Goal: Transaction & Acquisition: Purchase product/service

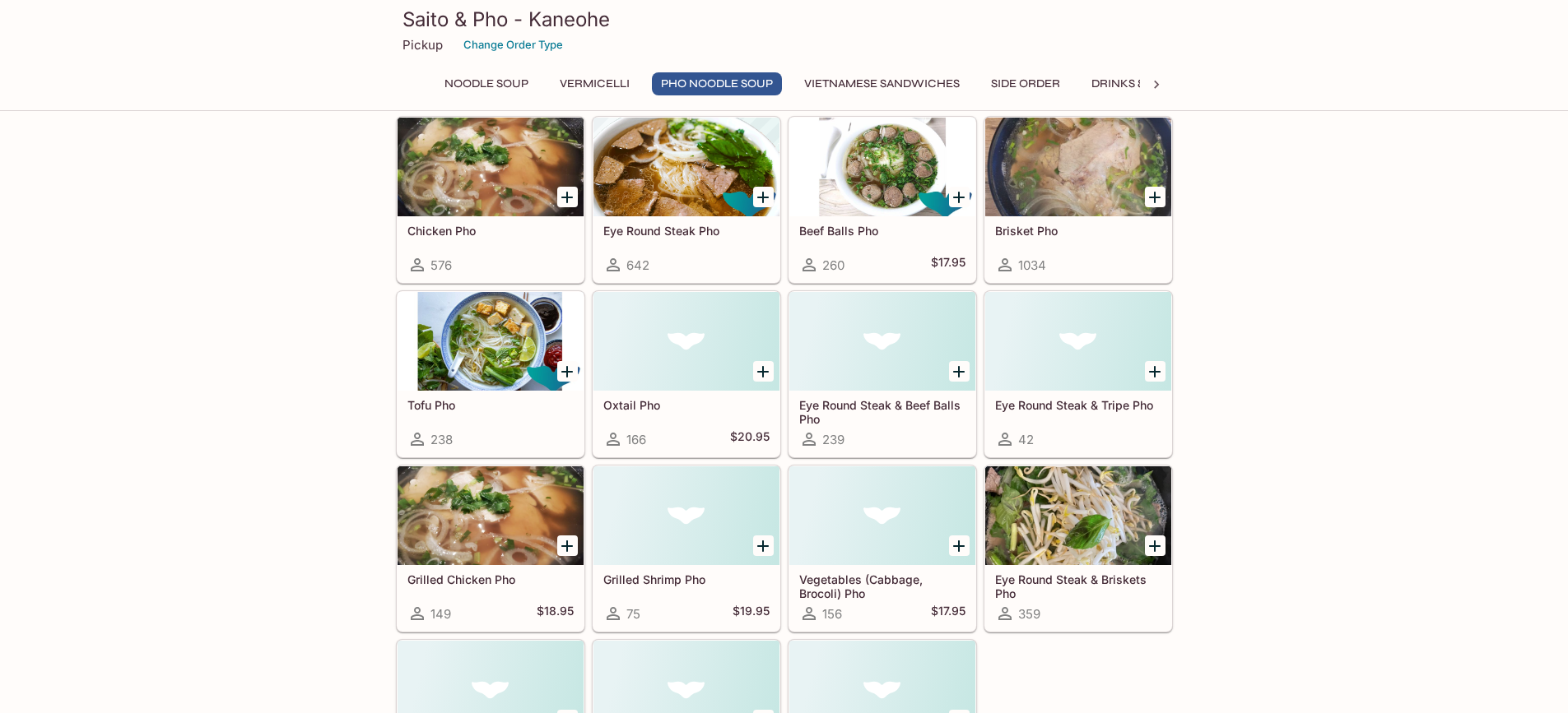
scroll to position [905, 0]
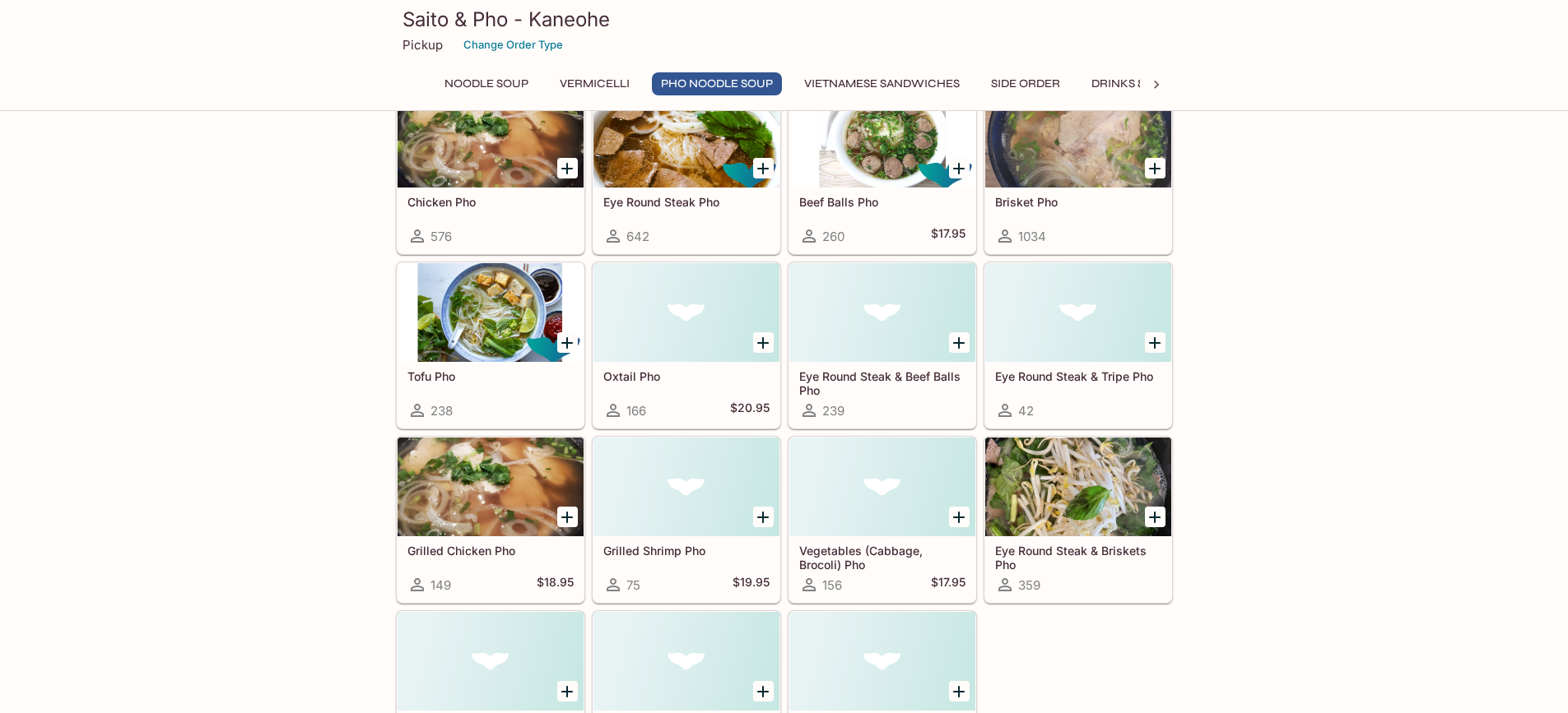
click at [759, 518] on icon "Add Grilled Shrimp Pho" at bounding box center [763, 517] width 20 height 20
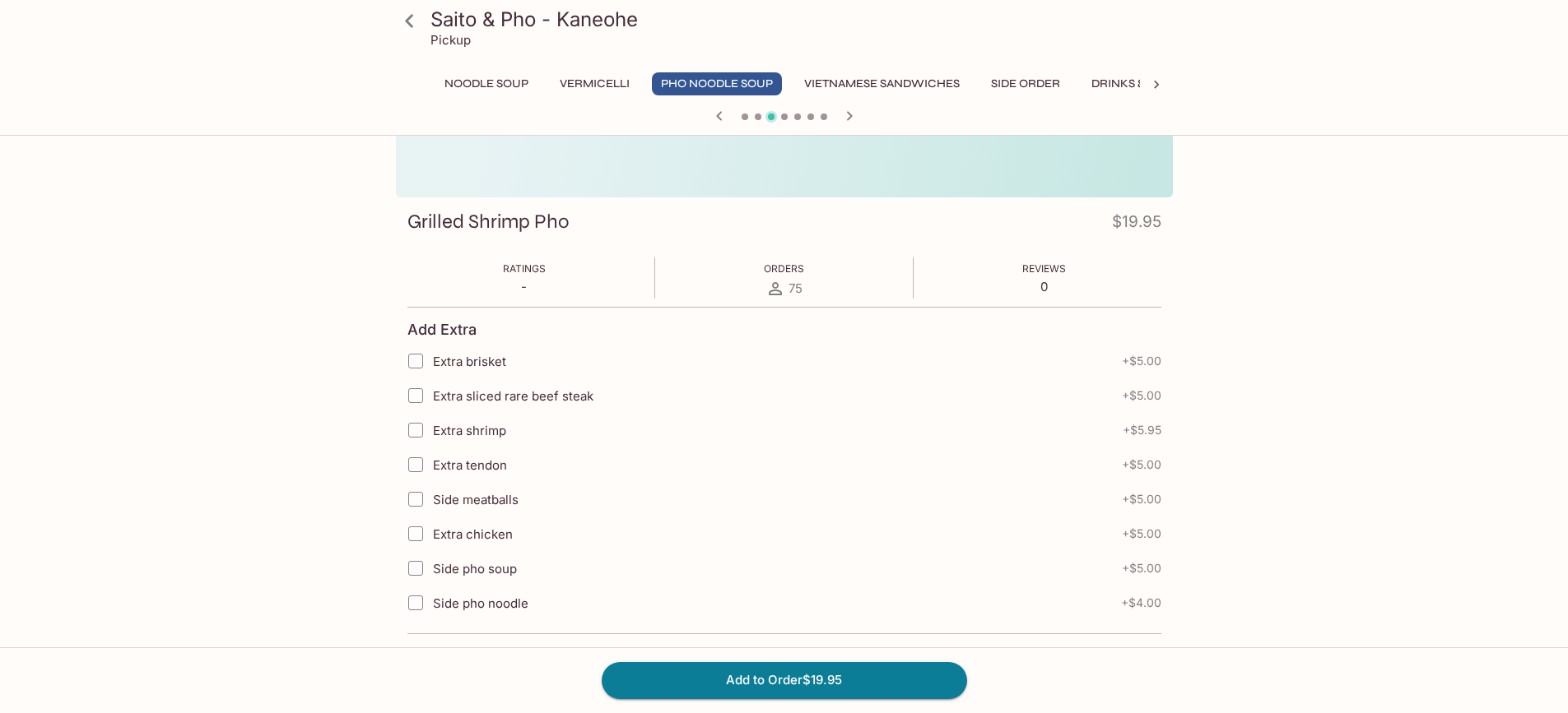
scroll to position [165, 0]
click at [792, 671] on button "Add to Order $19.95" at bounding box center [784, 680] width 366 height 36
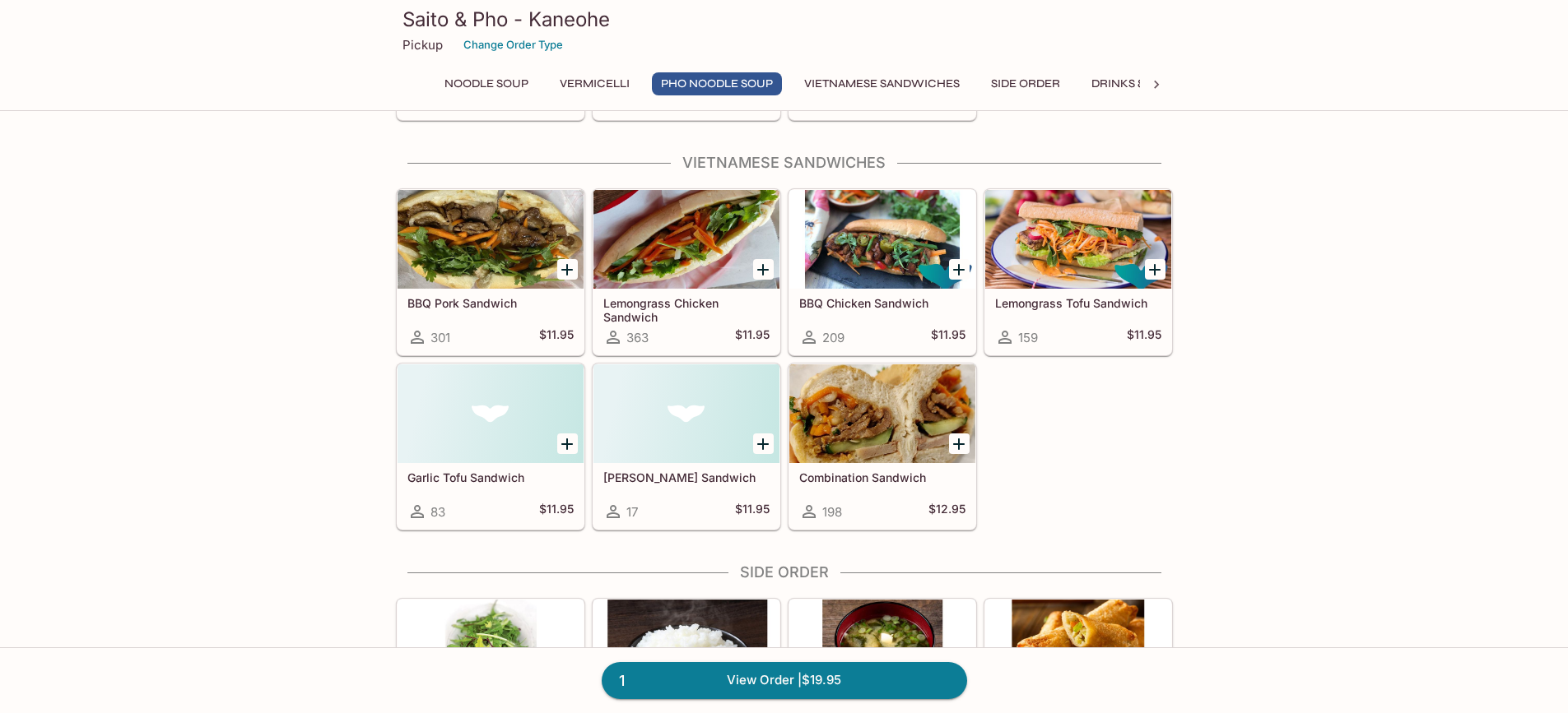
scroll to position [1564, 0]
click at [763, 275] on icon "Add Lemongrass Chicken Sandwich" at bounding box center [763, 269] width 20 height 20
click at [854, 678] on link "2 View Order | $31.90" at bounding box center [784, 680] width 366 height 36
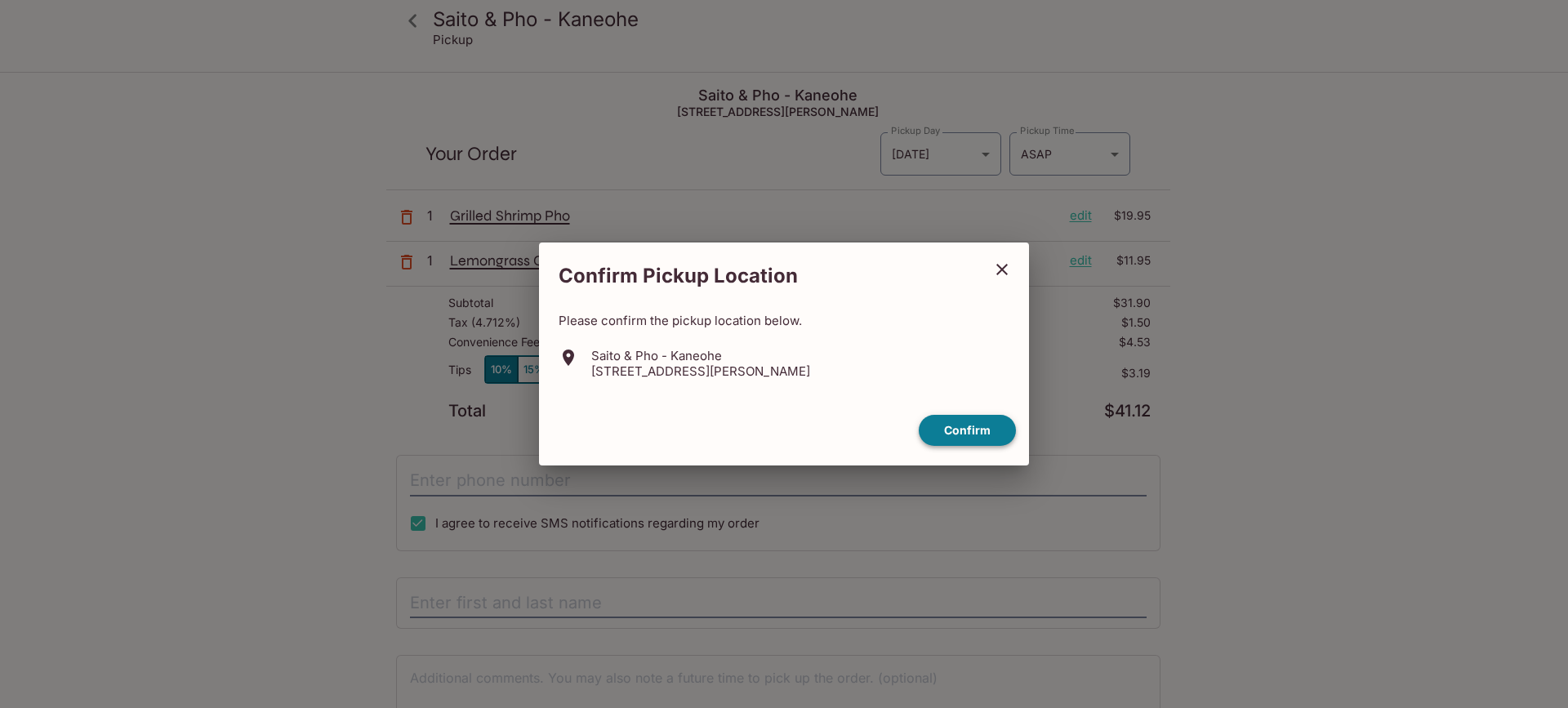
click at [946, 417] on button "Confirm" at bounding box center [967, 431] width 98 height 32
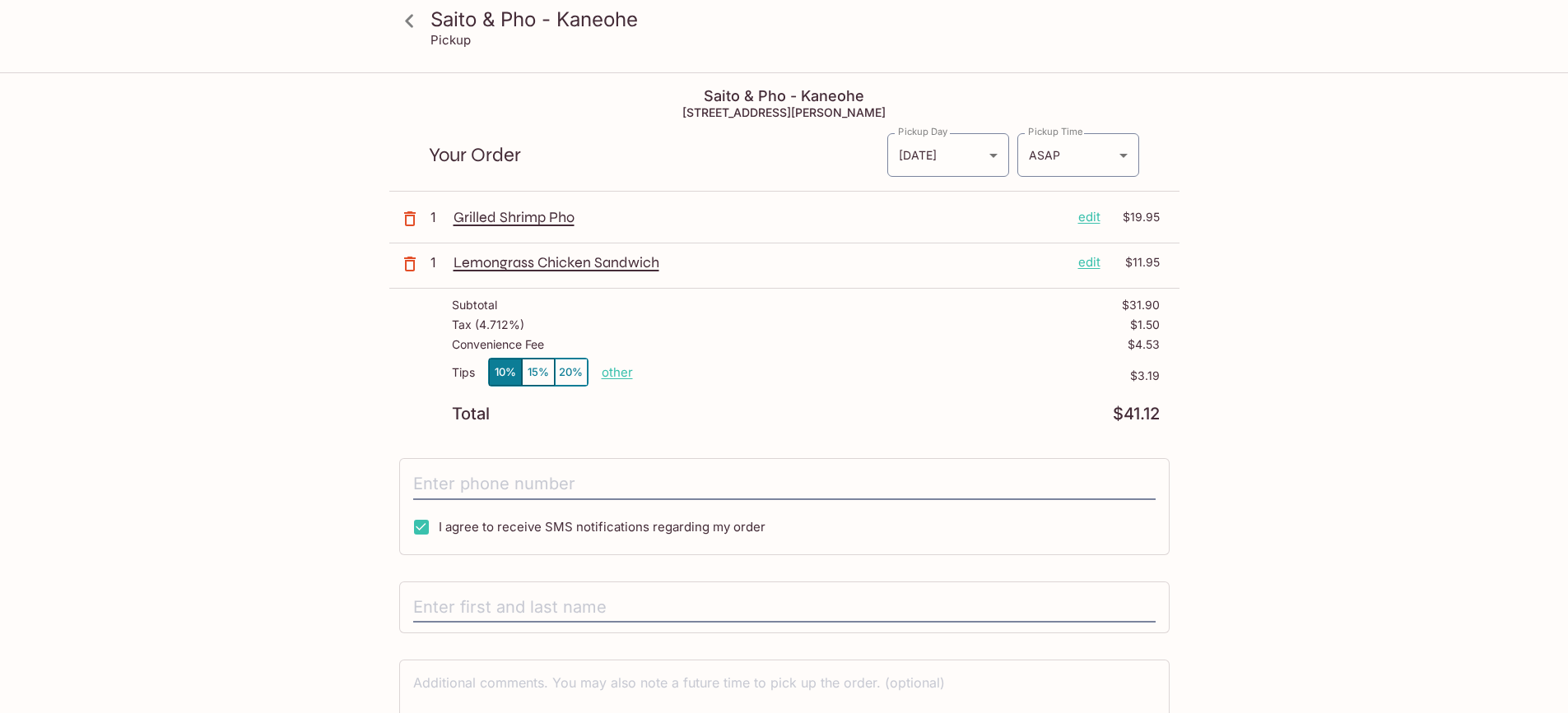
click at [613, 374] on p "other" at bounding box center [618, 373] width 32 height 16
type input "0.00"
click at [219, 352] on div "Saito & Pho - Kaneohe Pickup Saito & Pho - Kaneohe 45-[STREET_ADDRESS] Your Ord…" at bounding box center [784, 430] width 1568 height 713
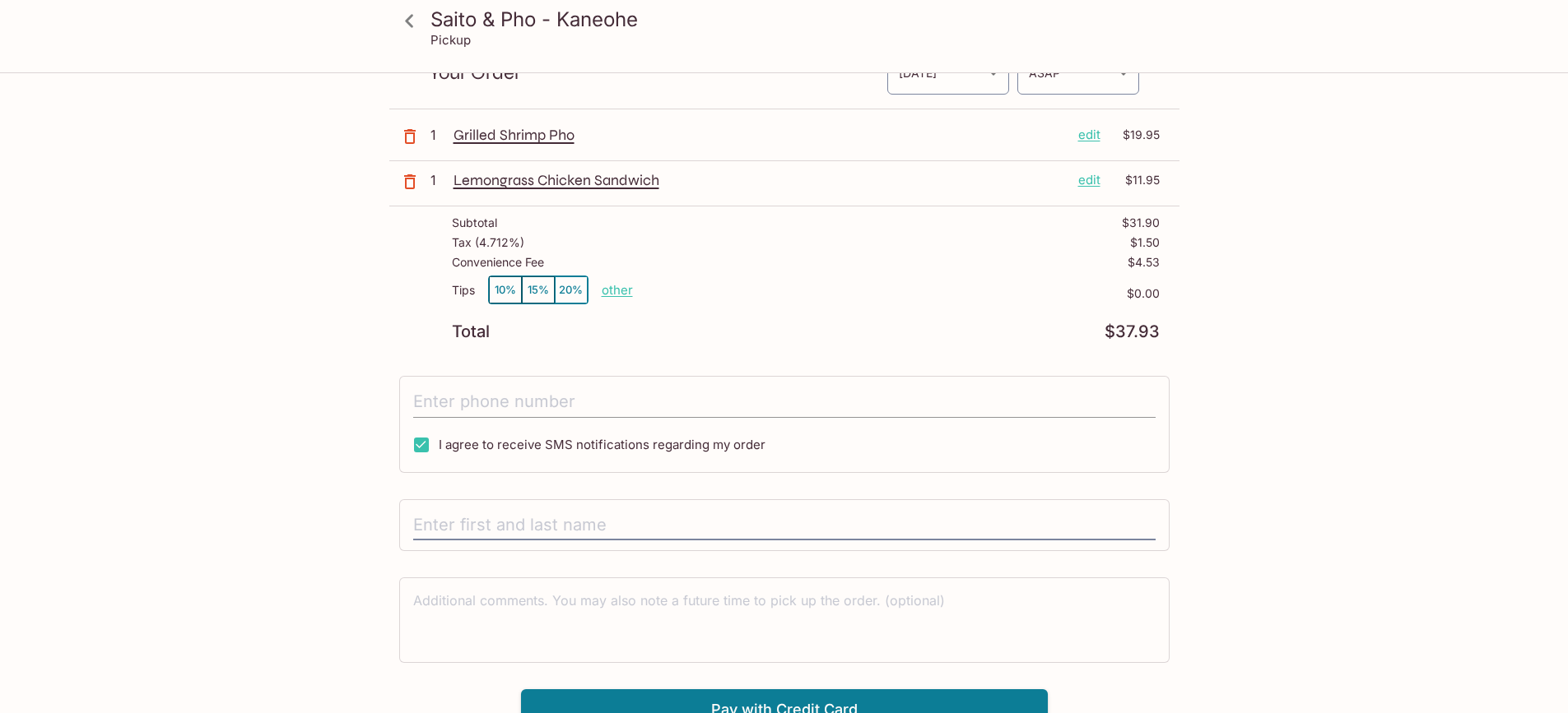
click at [502, 408] on input "tel" at bounding box center [784, 403] width 742 height 32
type input "[PHONE_NUMBER]"
click at [152, 390] on div "Saito & Pho - Kaneohe Pickup Saito & Pho - Kaneohe 45-[STREET_ADDRESS] Your Ord…" at bounding box center [784, 348] width 1568 height 713
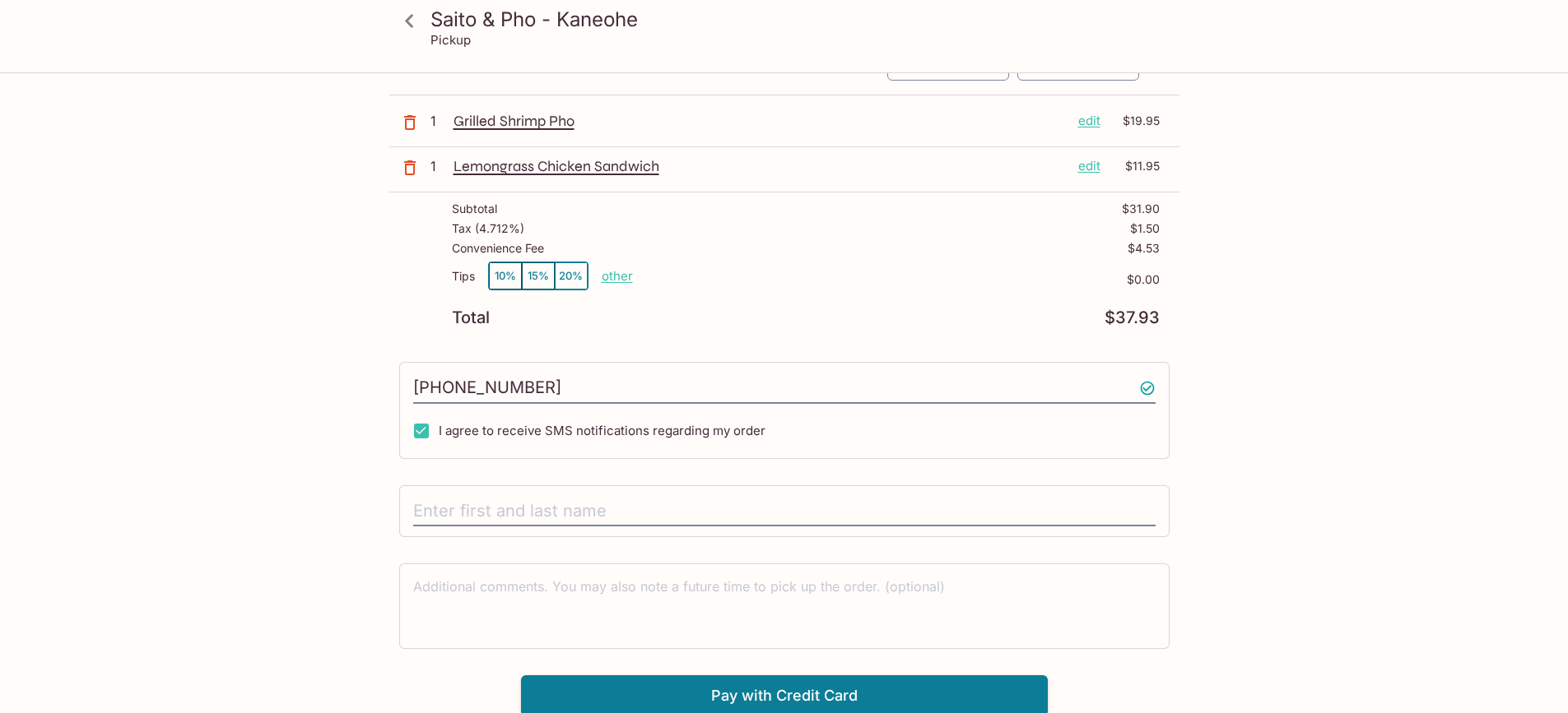
scroll to position [100, 0]
click at [566, 505] on input "text" at bounding box center [784, 509] width 742 height 32
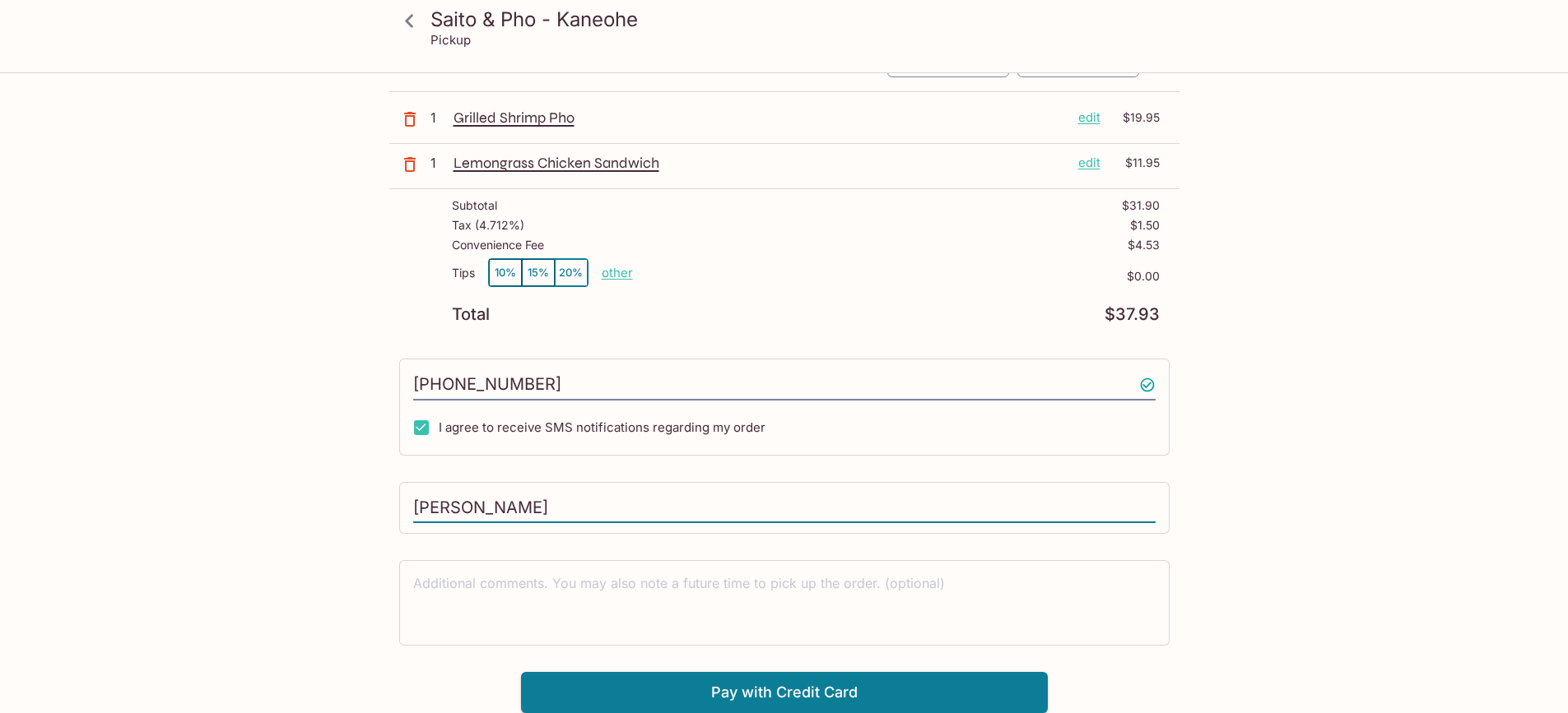
type input "[PERSON_NAME]"
click at [315, 489] on div "Saito & Pho - Kaneohe Pickup Saito & Pho - Kaneohe 45-[STREET_ADDRESS] Your Ord…" at bounding box center [784, 344] width 1054 height 738
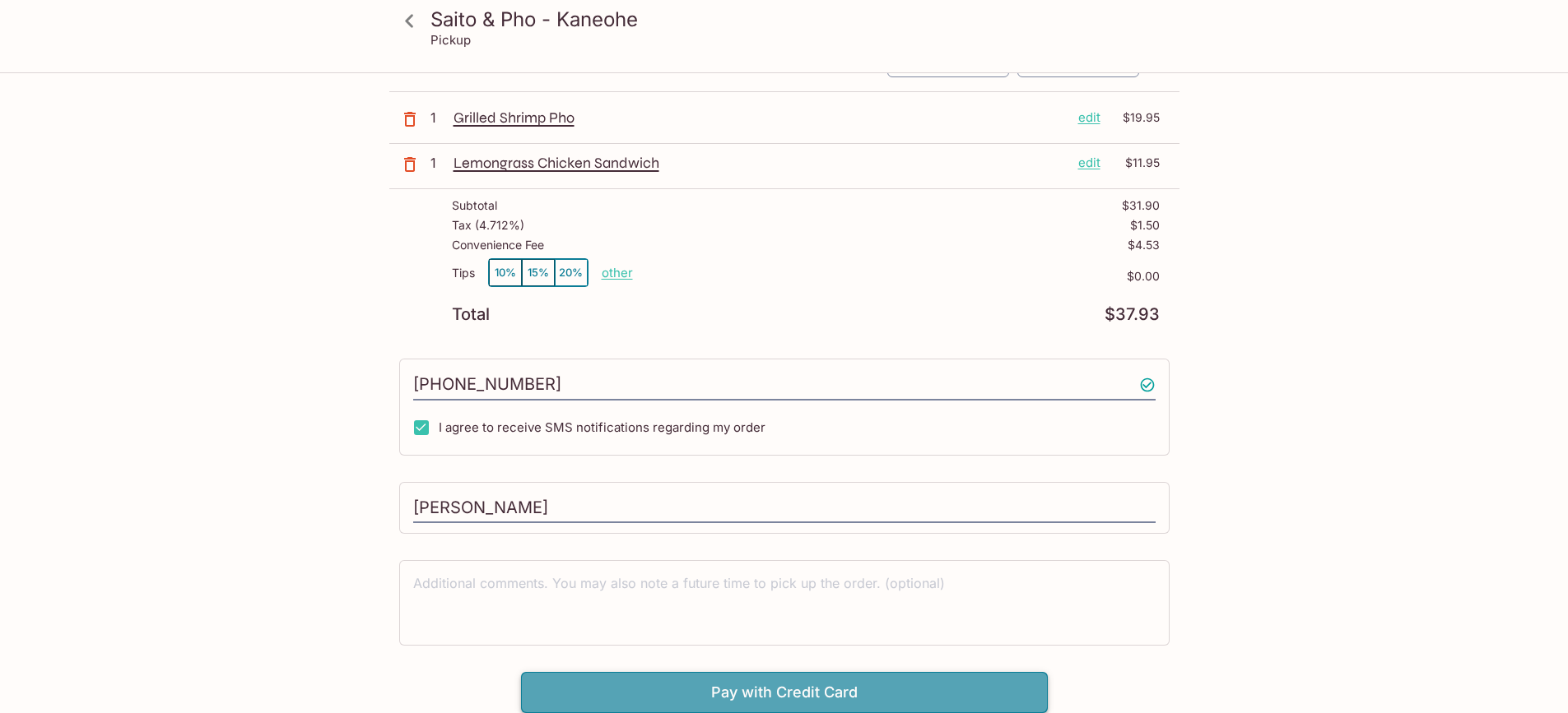
click at [771, 682] on button "Pay with Credit Card" at bounding box center [784, 692] width 526 height 41
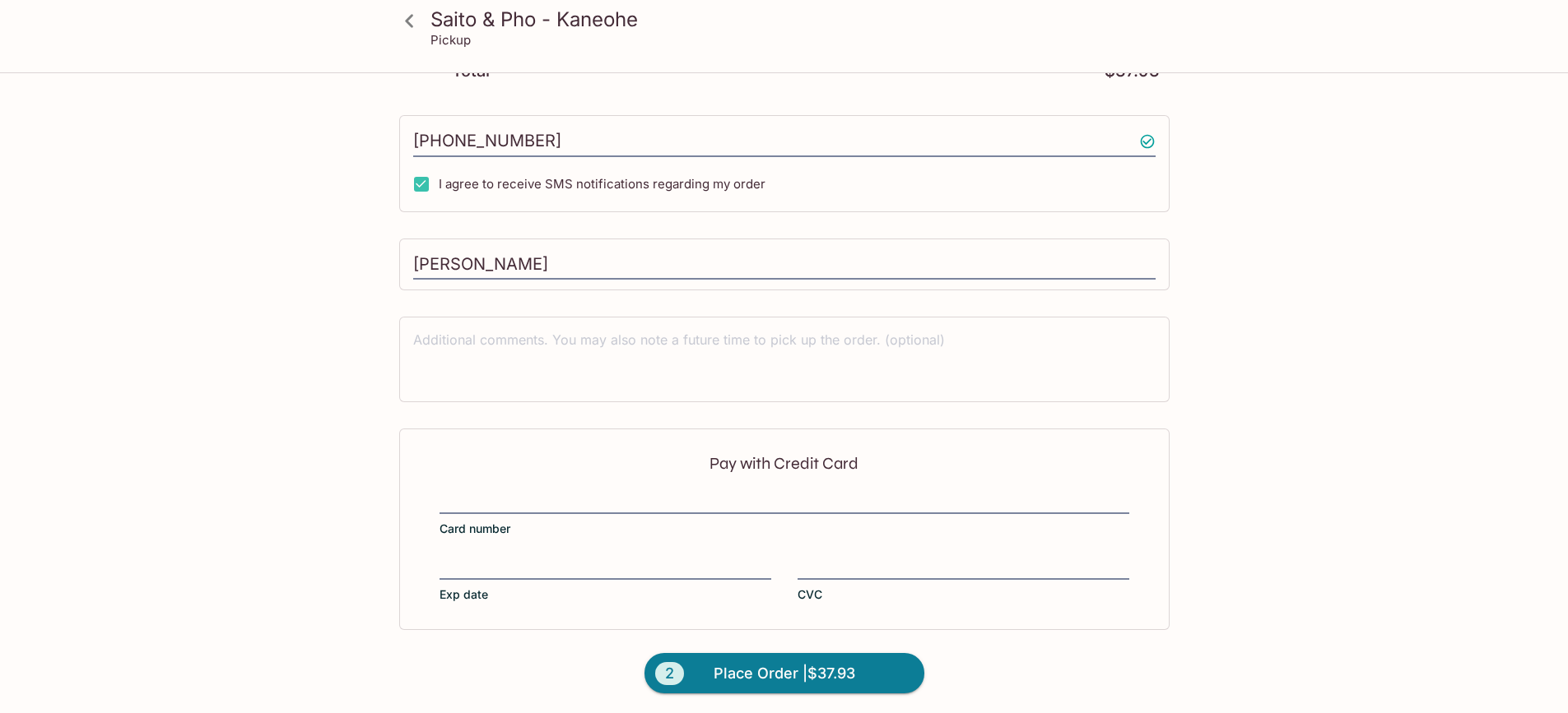
scroll to position [346, 0]
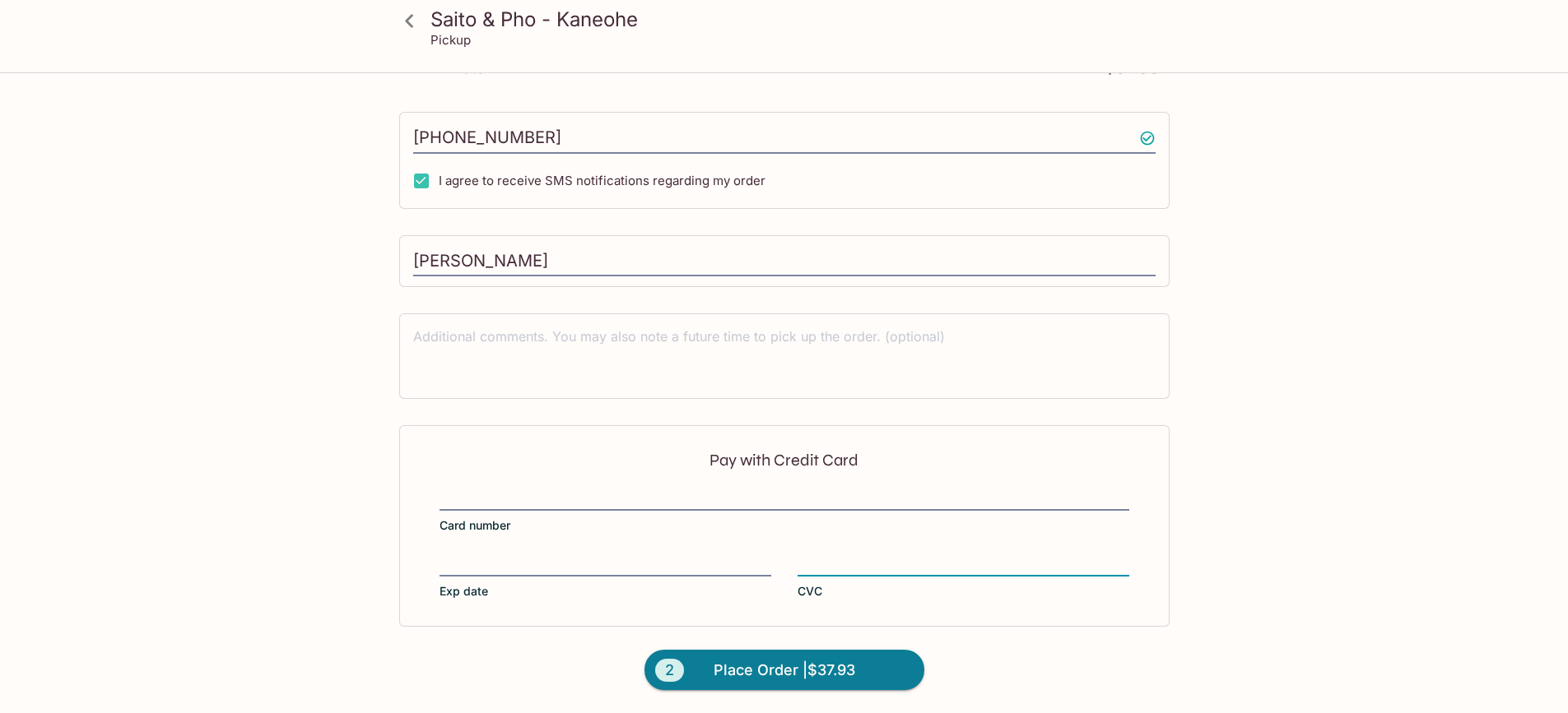
click at [266, 422] on div "Saito & Pho - Kaneohe Pickup Saito & Pho - Kaneohe 45-[STREET_ADDRESS] Your Ord…" at bounding box center [784, 220] width 1054 height 986
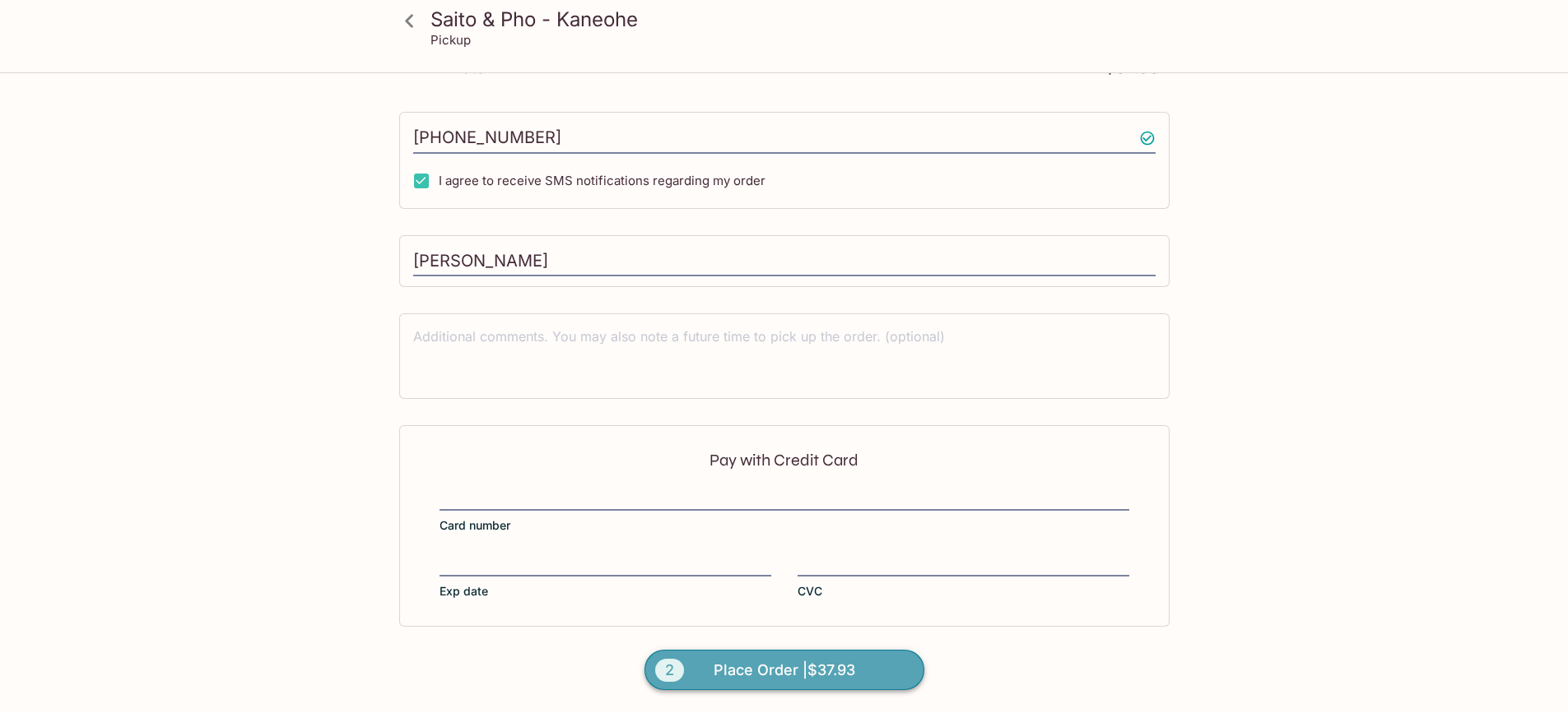
click at [781, 664] on span "Place Order | $37.93" at bounding box center [784, 671] width 141 height 26
